Goal: Task Accomplishment & Management: Complete application form

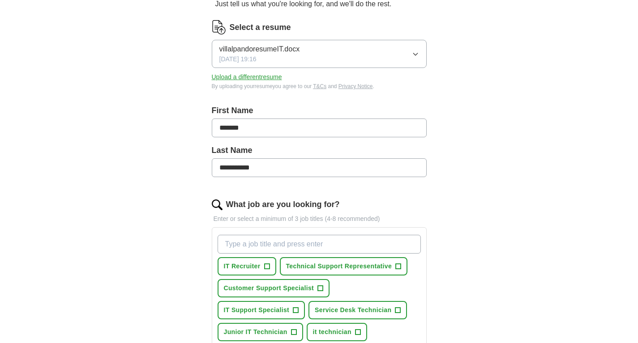
click at [416, 53] on icon "button" at bounding box center [415, 54] width 7 height 7
click at [498, 70] on div "**********" at bounding box center [319, 262] width 573 height 674
click at [231, 78] on button "Upload a different resume" at bounding box center [247, 76] width 70 height 9
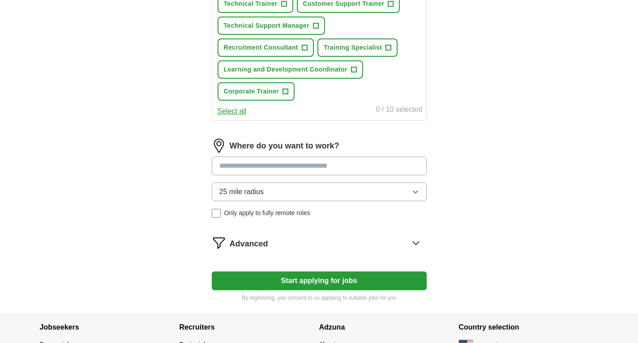
scroll to position [387, 0]
click at [251, 173] on input at bounding box center [319, 165] width 215 height 19
click at [241, 217] on div "25 mile radius Only apply to fully remote roles" at bounding box center [319, 199] width 215 height 35
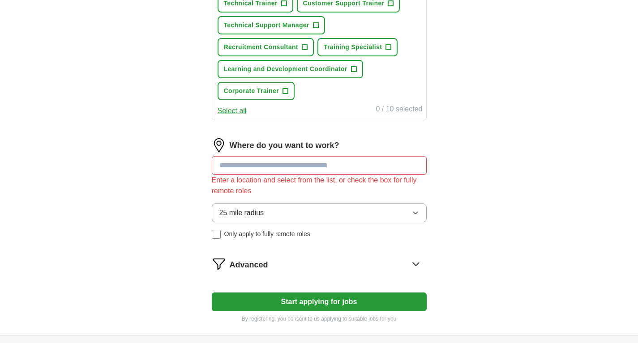
click at [250, 166] on input at bounding box center [319, 165] width 215 height 19
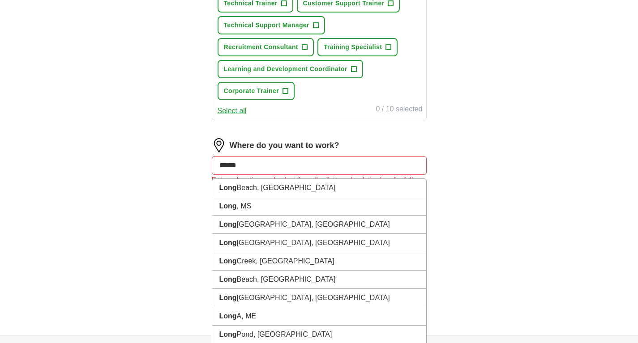
type input "*******"
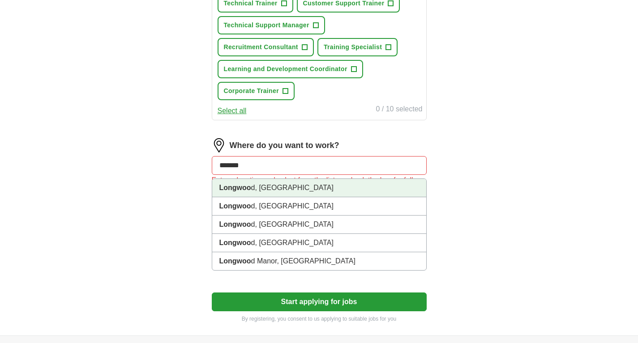
click at [250, 184] on strong "Longwoo" at bounding box center [235, 188] width 32 height 8
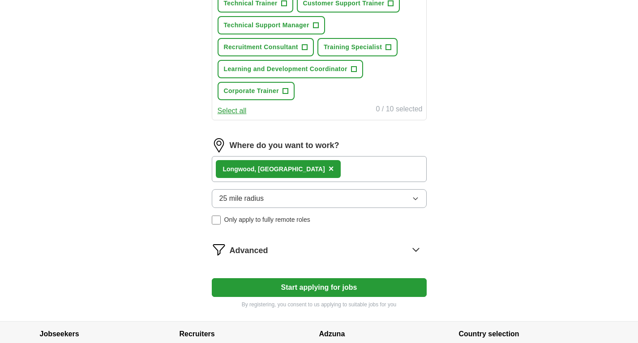
click at [282, 225] on div "Where do you want to work? Longwoo d, [GEOGRAPHIC_DATA] × 25 mile radius Only a…" at bounding box center [319, 185] width 215 height 94
click at [297, 224] on span "Only apply to fully remote roles" at bounding box center [267, 219] width 86 height 9
click at [321, 291] on button "Start applying for jobs" at bounding box center [319, 287] width 215 height 19
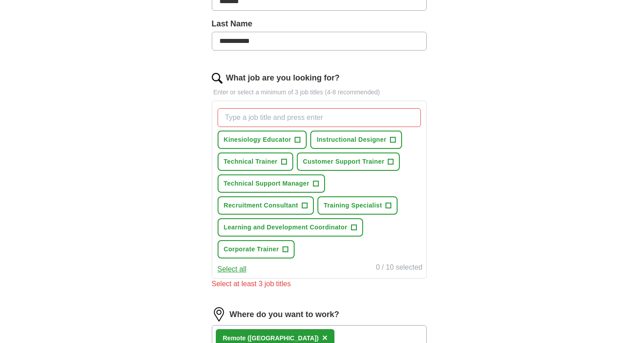
scroll to position [228, 0]
click at [250, 167] on button "Technical Trainer +" at bounding box center [255, 162] width 76 height 18
click at [322, 164] on span "Customer Support Trainer" at bounding box center [343, 162] width 81 height 9
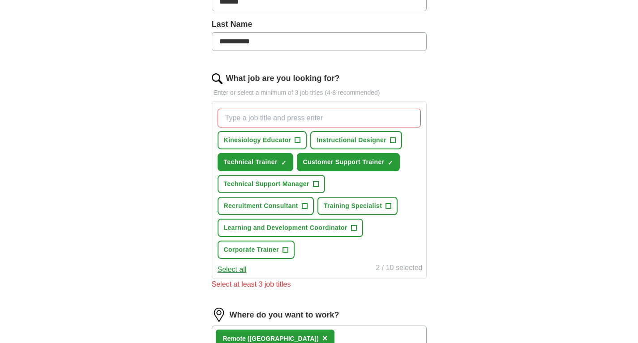
click at [270, 232] on span "Learning and Development Coordinator" at bounding box center [285, 227] width 123 height 9
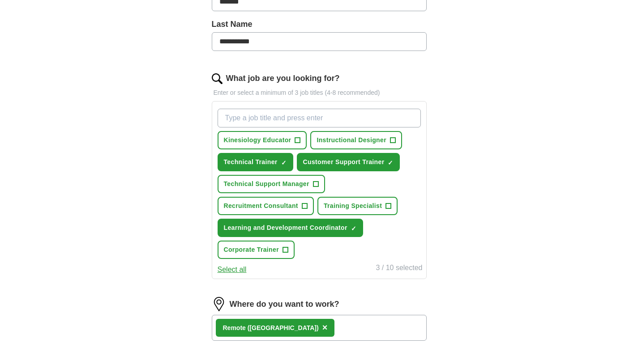
click at [366, 207] on span "Training Specialist" at bounding box center [353, 205] width 58 height 9
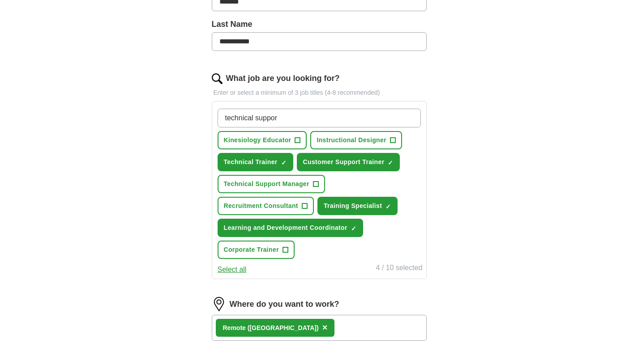
type input "technical support"
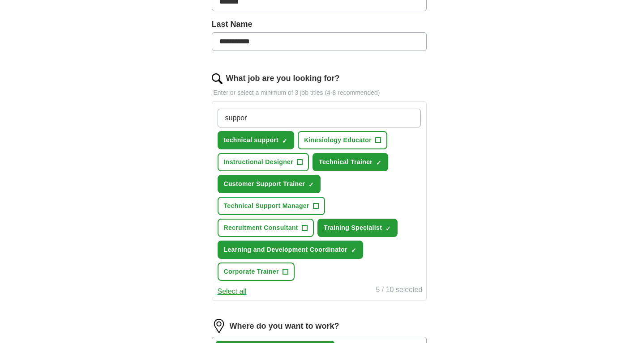
type input "support"
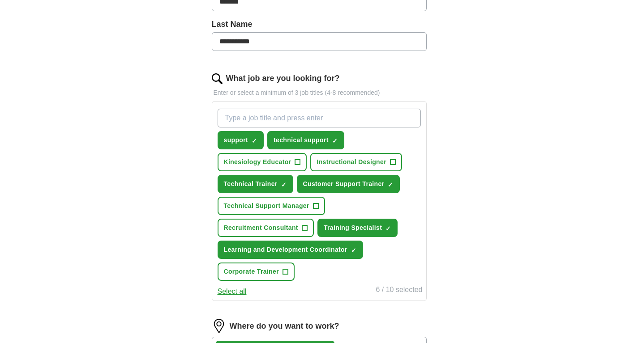
click at [281, 124] on input "What job are you looking for?" at bounding box center [318, 118] width 203 height 19
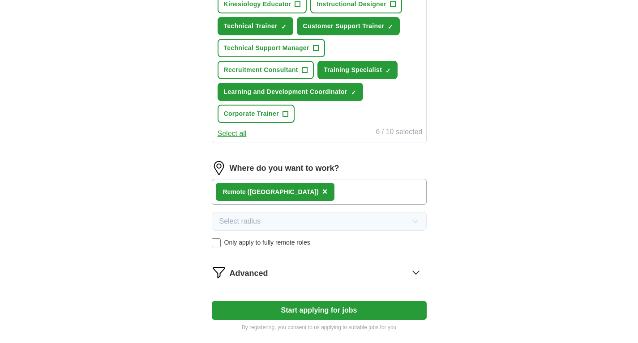
scroll to position [388, 0]
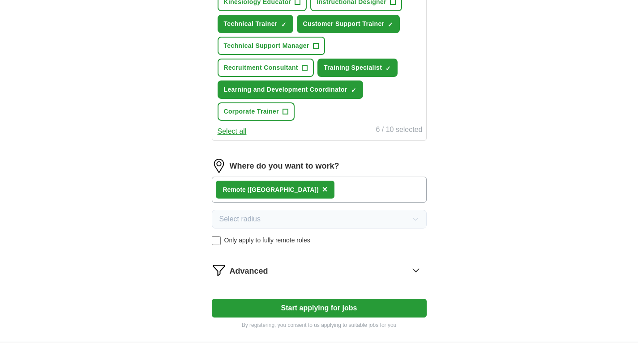
click at [307, 309] on button "Start applying for jobs" at bounding box center [319, 308] width 215 height 19
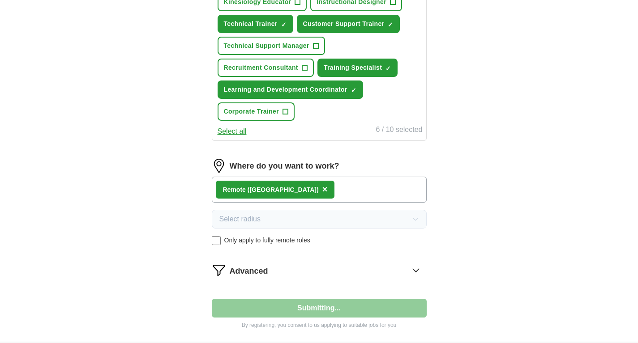
select select "**"
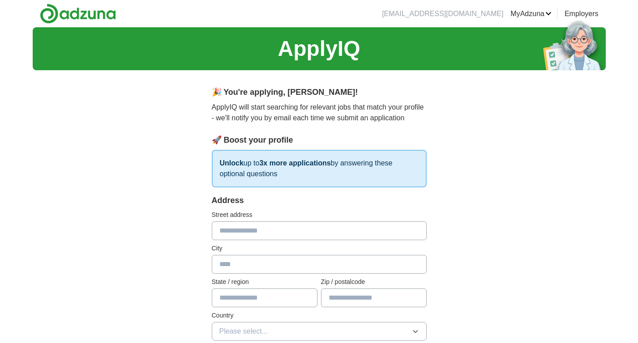
scroll to position [0, 0]
